Goal: Task Accomplishment & Management: Complete application form

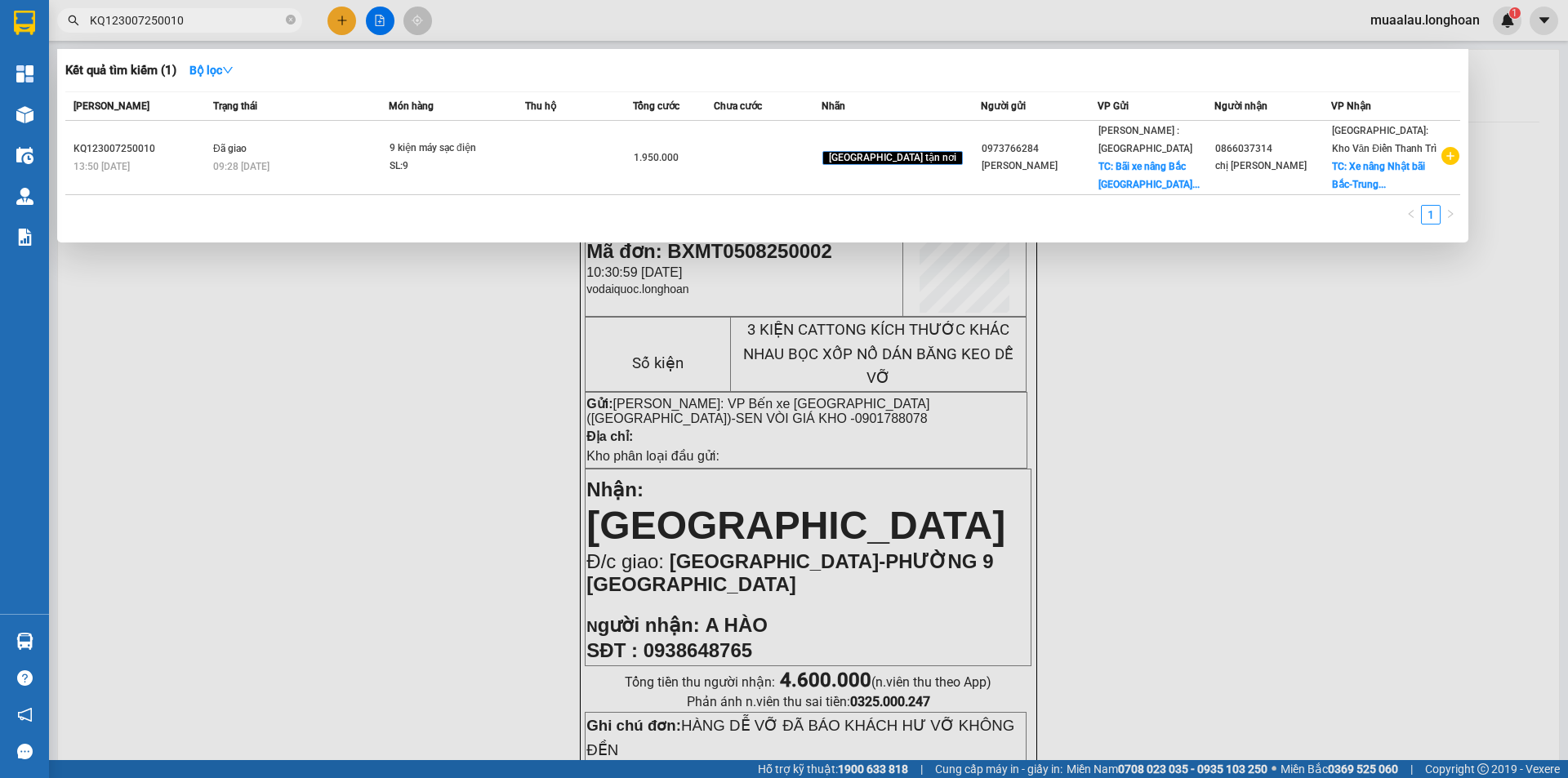
click at [92, 20] on input "KQ123007250010" at bounding box center [186, 20] width 193 height 18
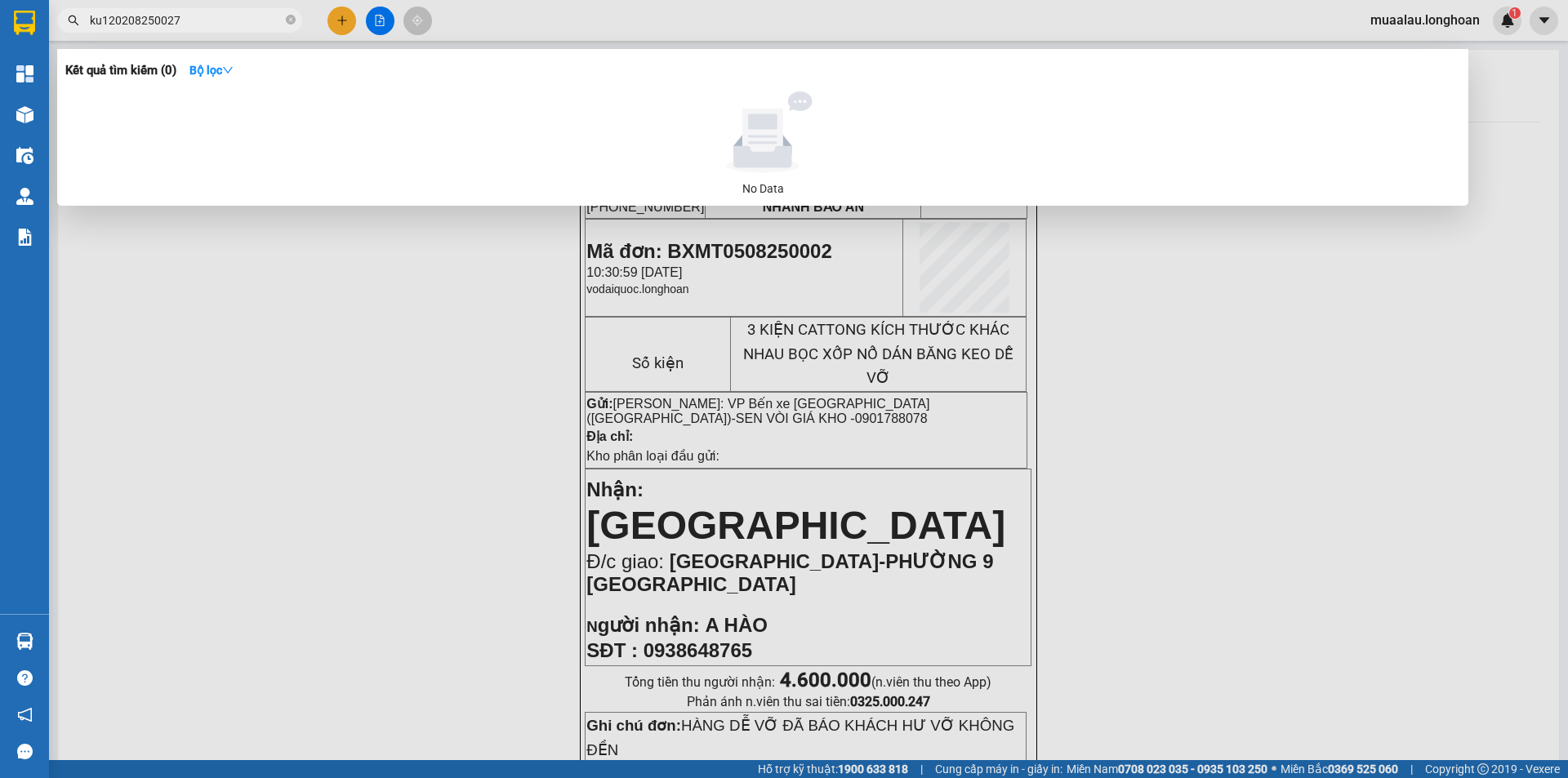
click at [101, 16] on input "ku120208250027" at bounding box center [186, 20] width 193 height 18
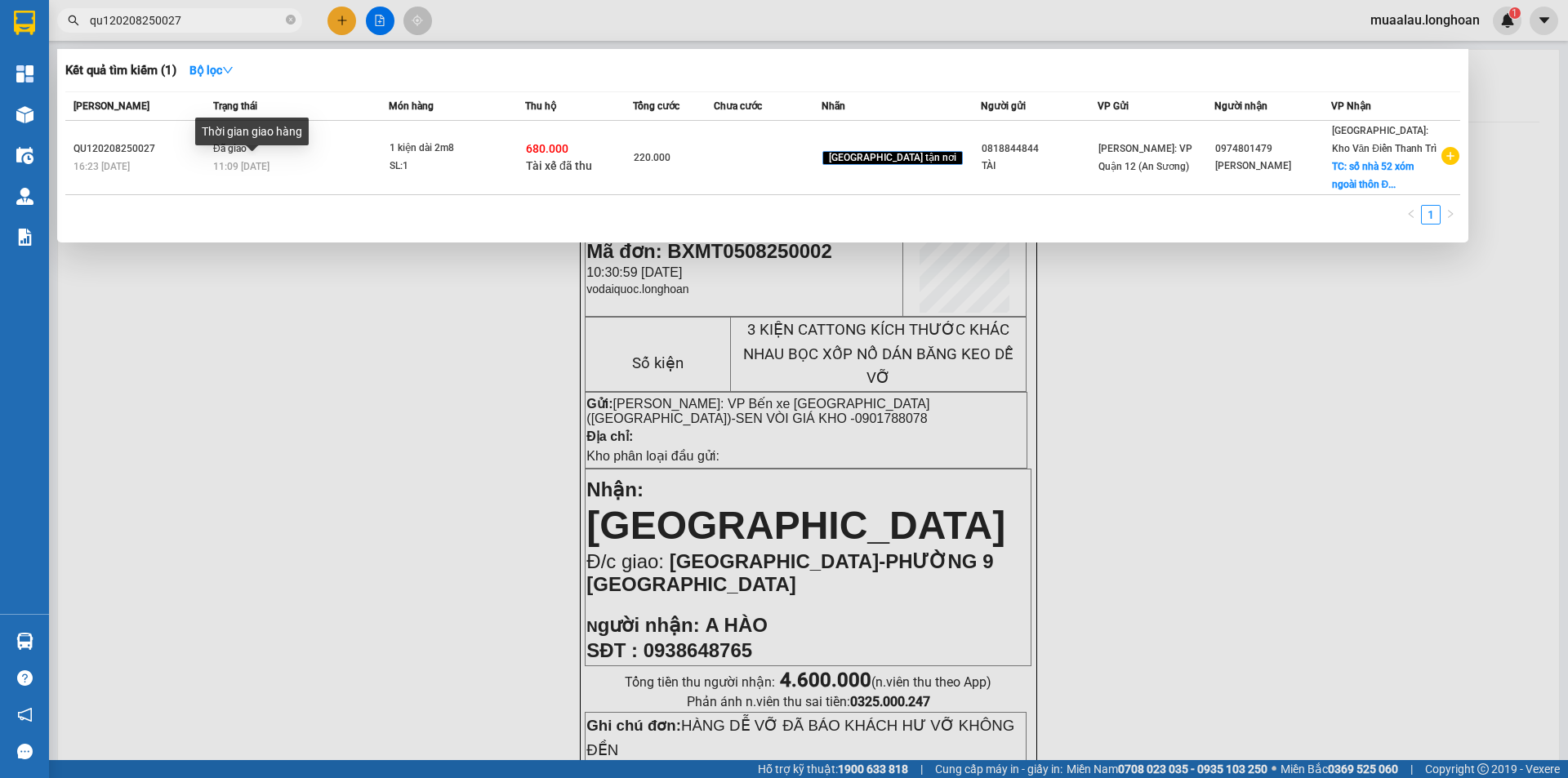
type input "qu120208250027"
click at [249, 157] on div "Thời gian giao hàng" at bounding box center [252, 137] width 114 height 39
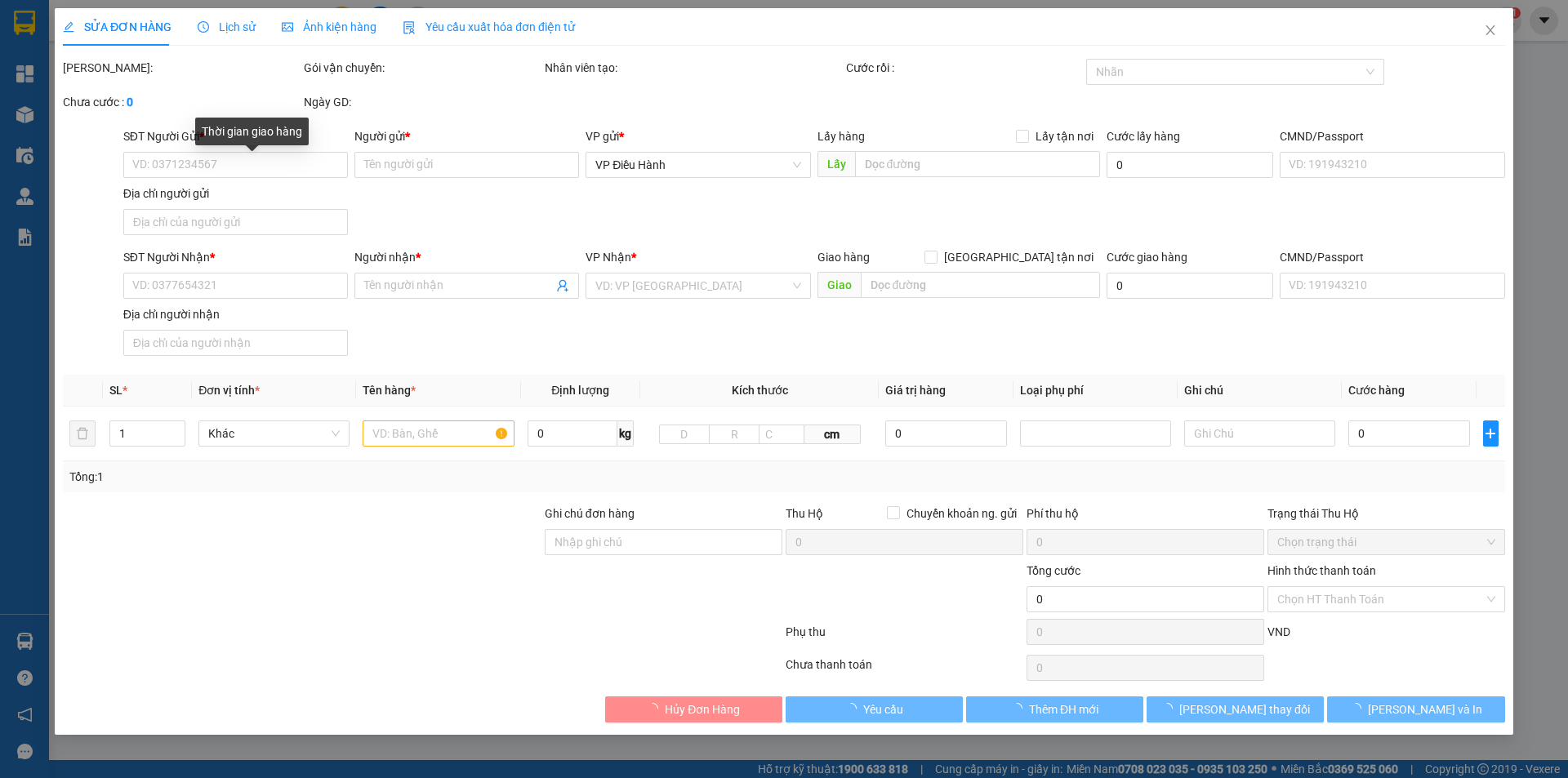
type input "0818844844"
type input "TÀI"
type input "0974801479"
type input "[PERSON_NAME]"
checkbox input "true"
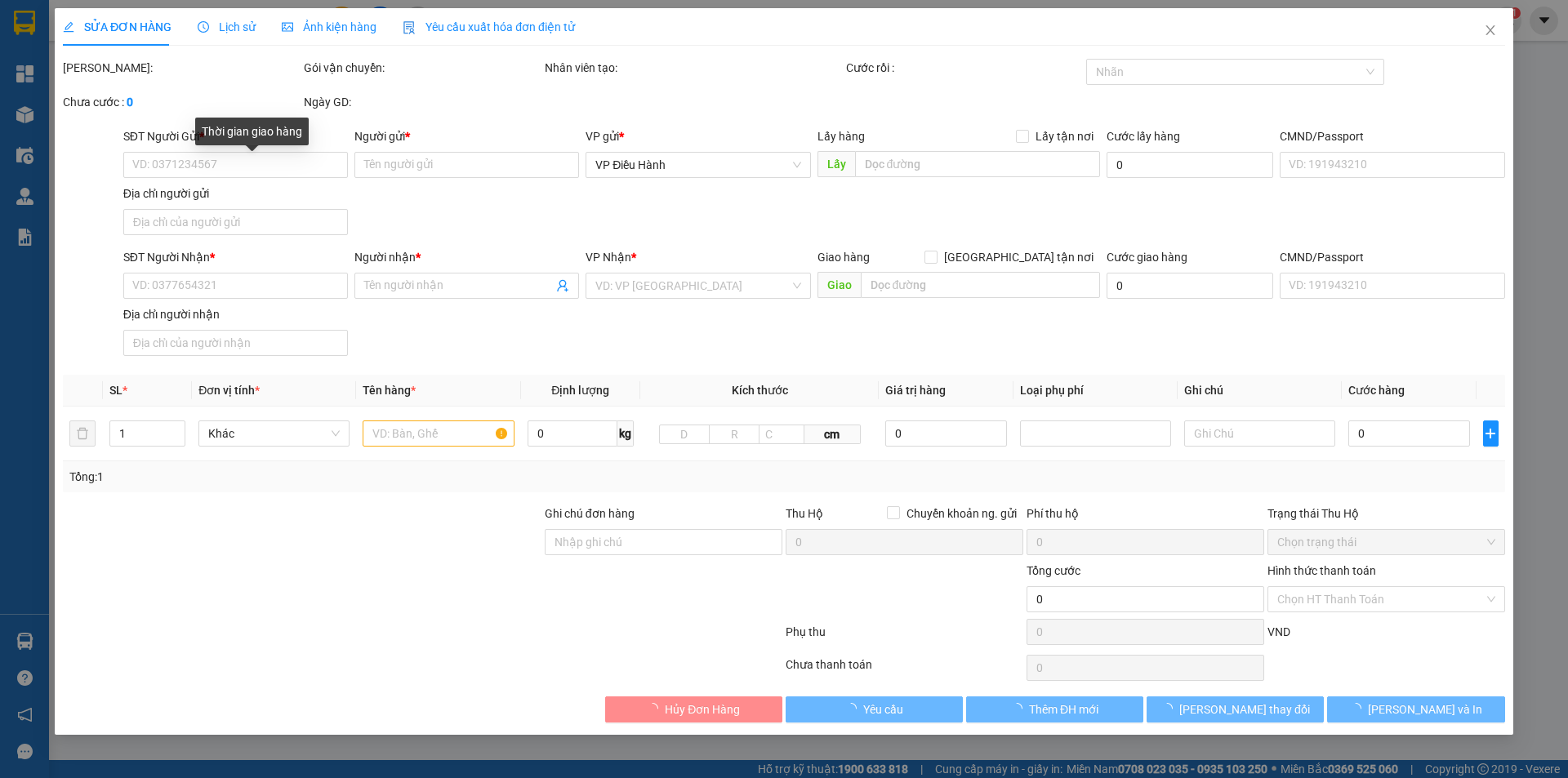
type input "số nhà 52 xóm ngoài thôn [GEOGRAPHIC_DATA], [GEOGRAPHIC_DATA], [GEOGRAPHIC_DATA…"
type input "nhận theo kiện - hư hỏng ko chịu trách nhiệm"
checkbox input "true"
type input "680.000"
type input "5.000"
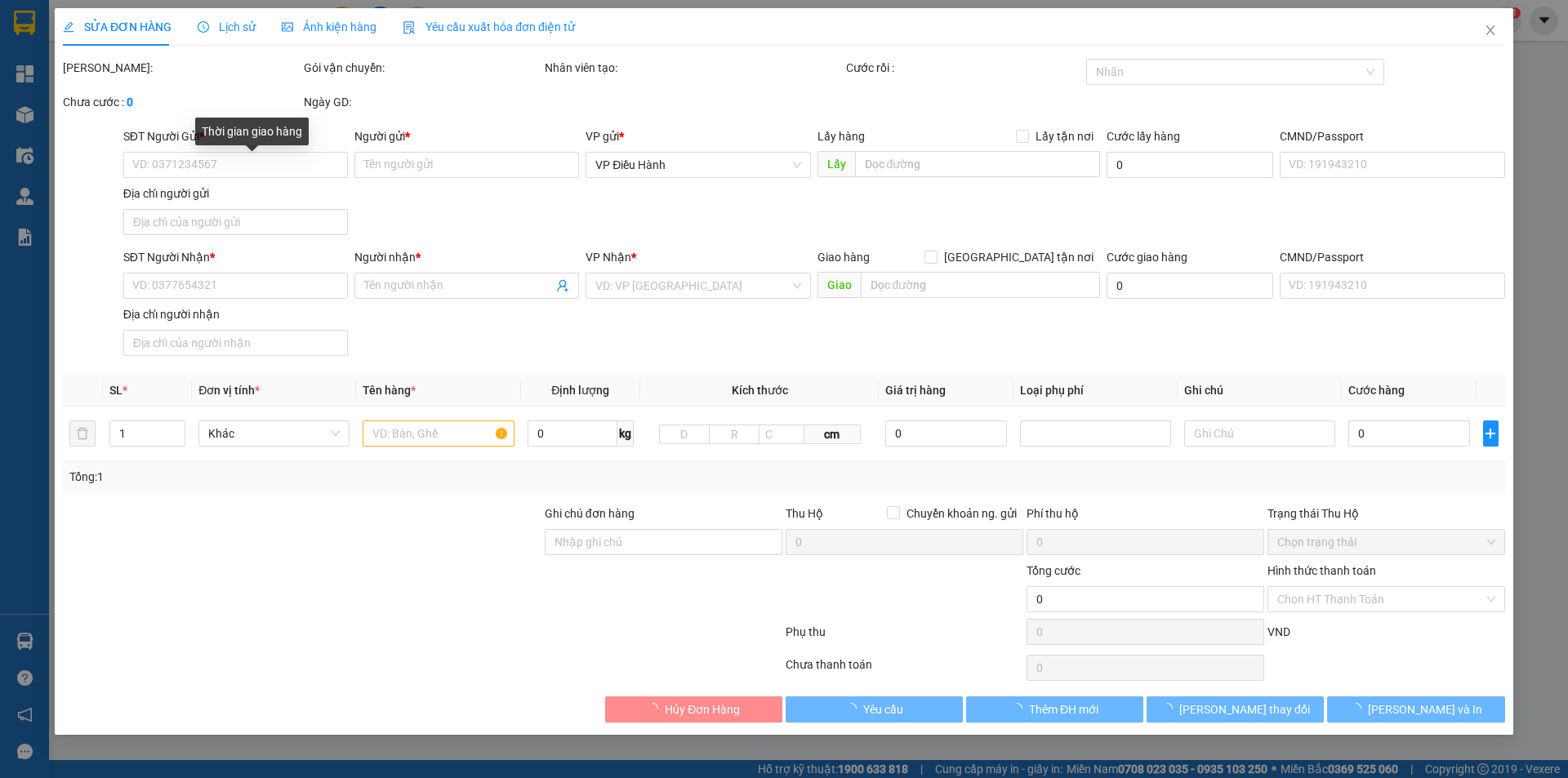
type input "220.000"
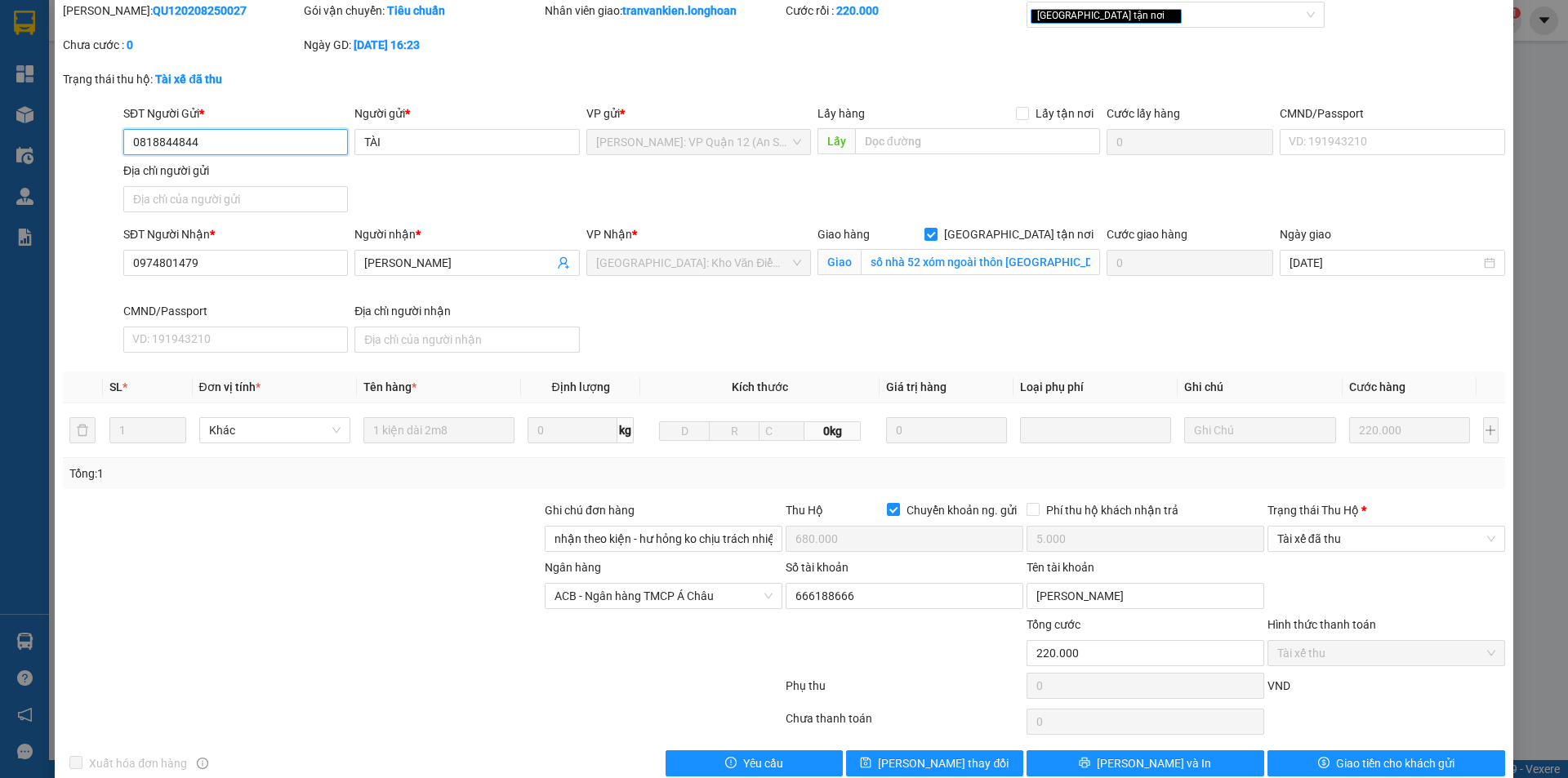
scroll to position [88, 0]
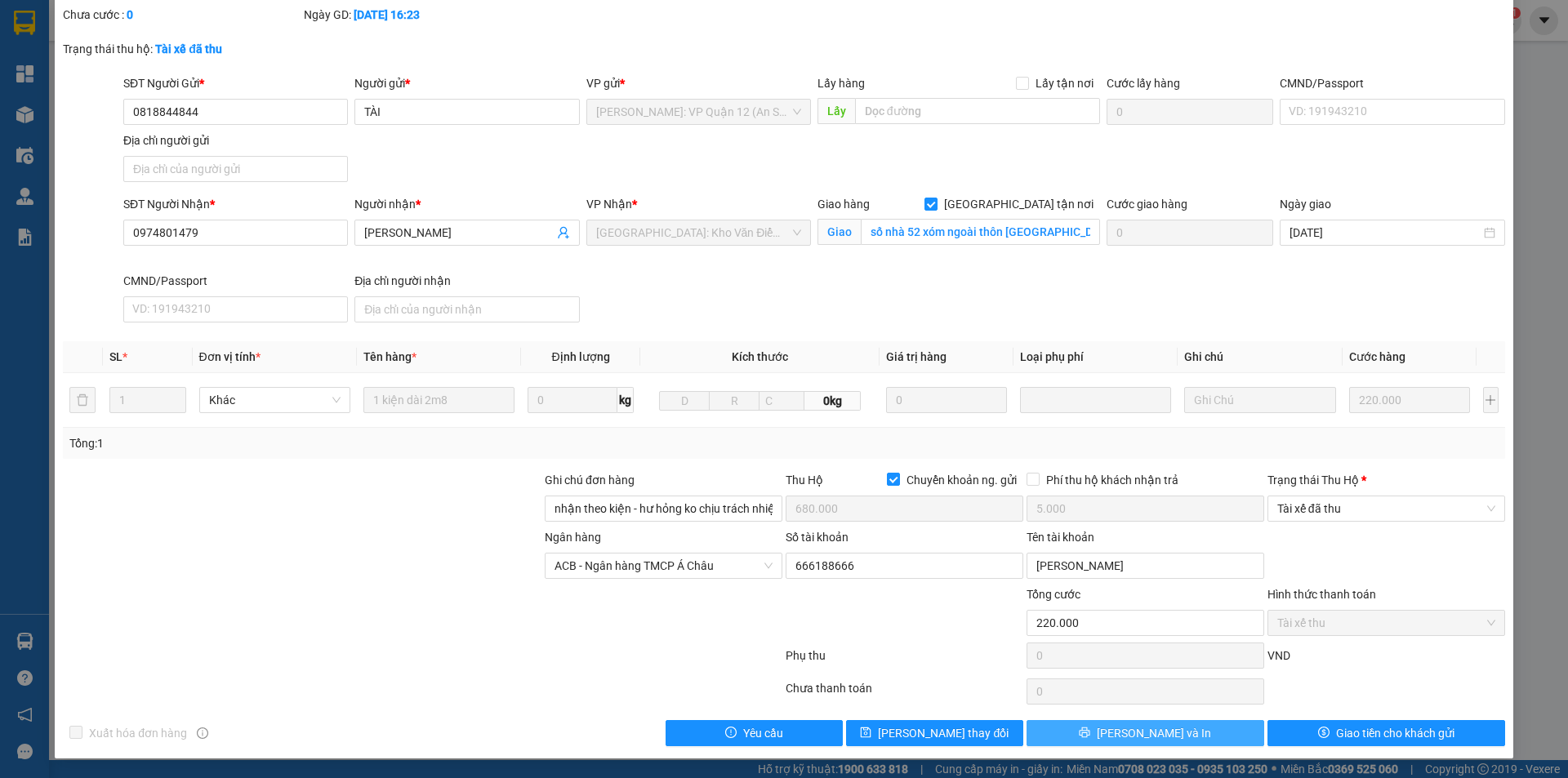
click at [1127, 729] on span "[PERSON_NAME] và In" at bounding box center [1154, 734] width 115 height 18
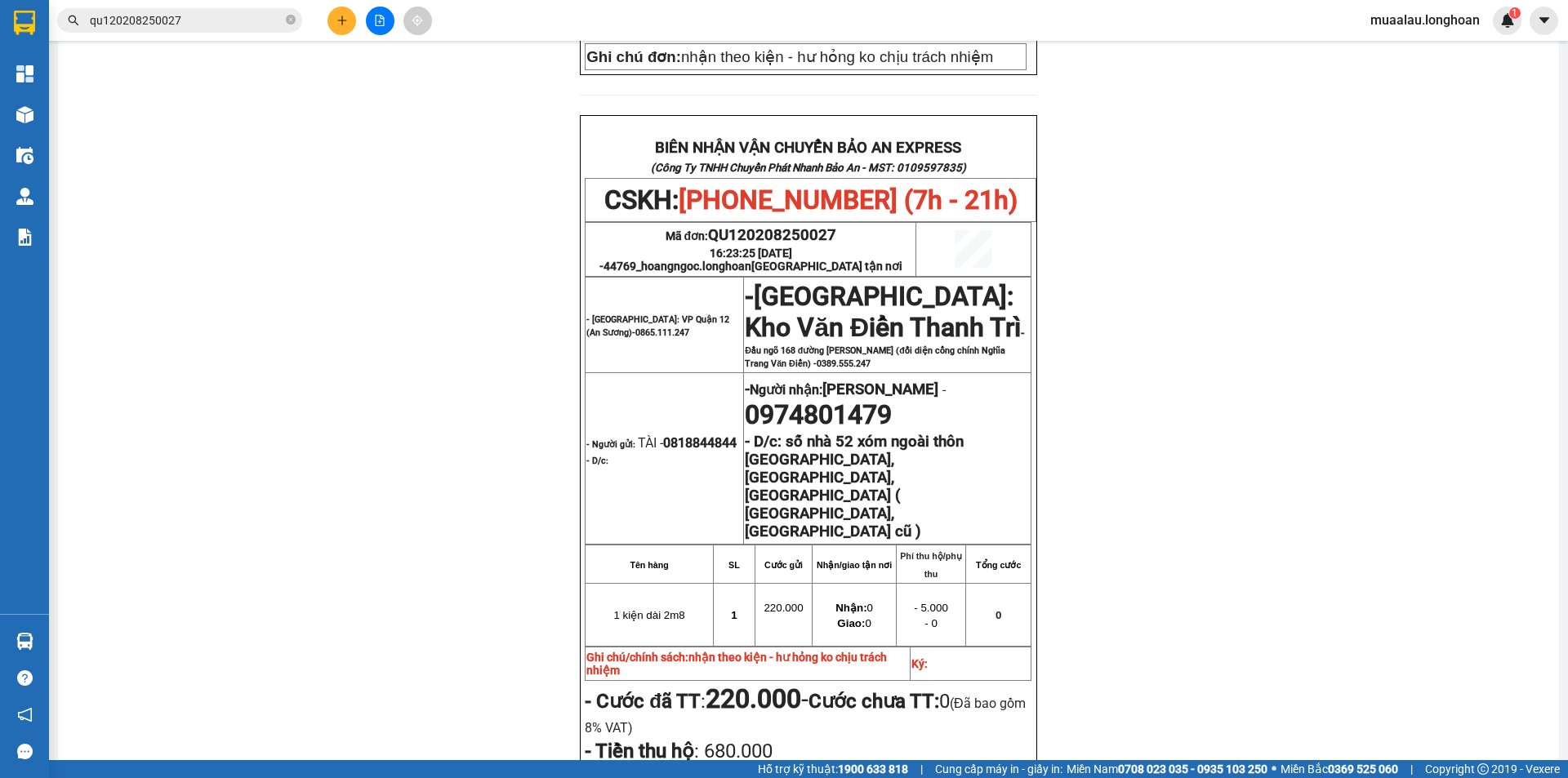
scroll to position [454, 0]
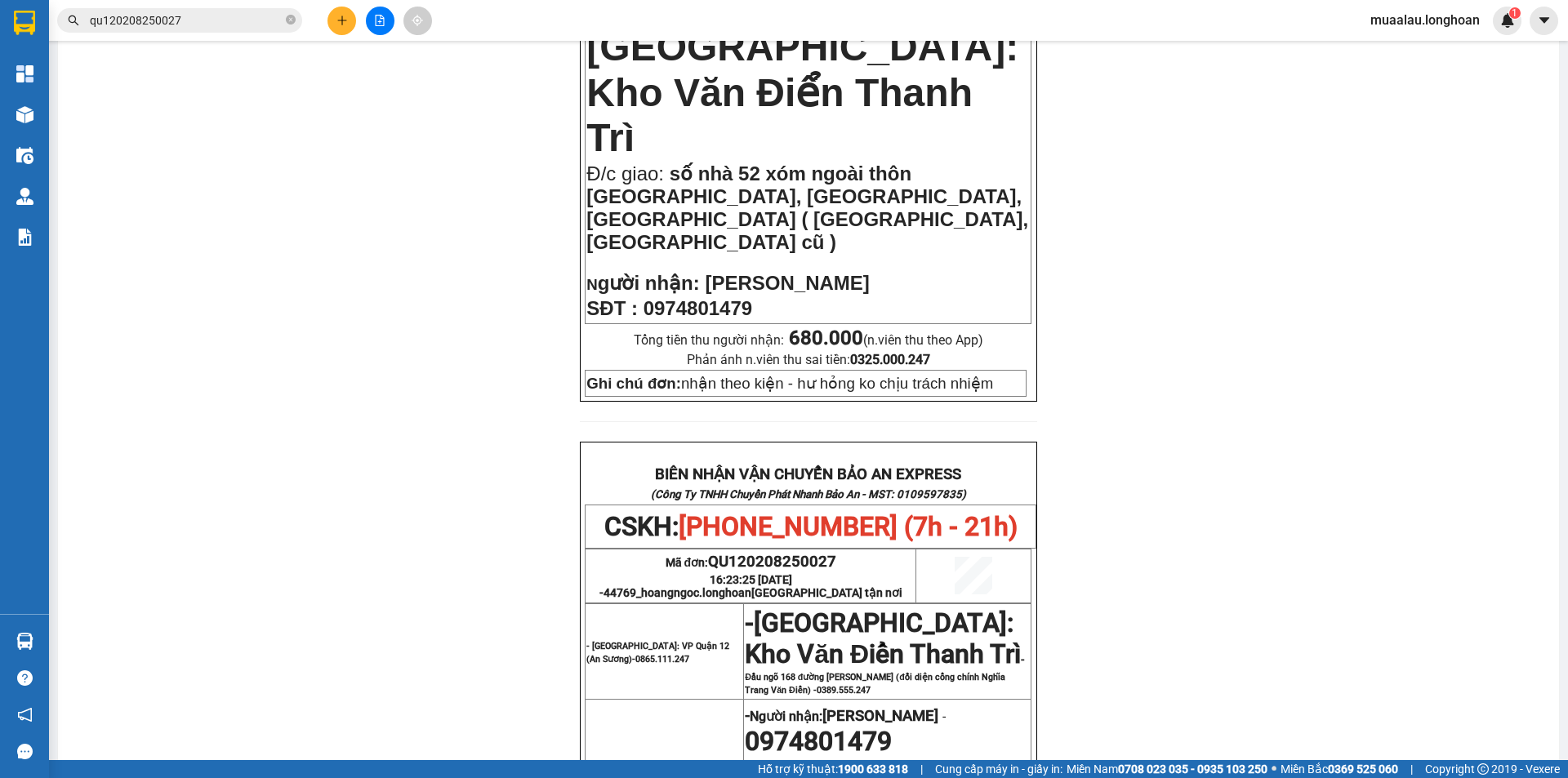
click at [194, 13] on input "qu120208250027" at bounding box center [186, 20] width 193 height 18
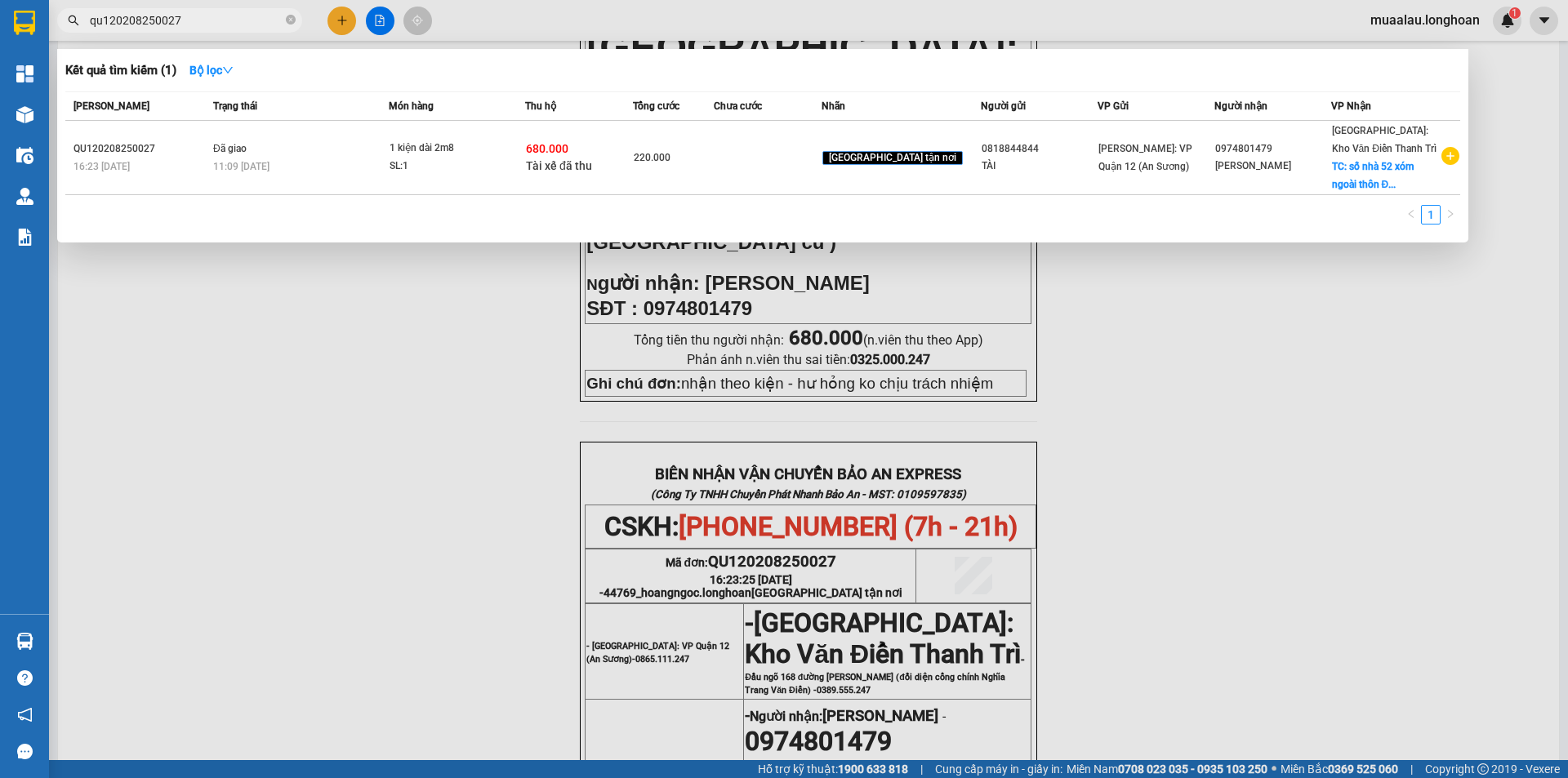
click at [108, 20] on input "qu120208250027" at bounding box center [186, 20] width 193 height 18
click at [139, 25] on input "QU120208250027" at bounding box center [186, 20] width 193 height 18
type input "QU120208250027"
